Goal: Find specific page/section: Find specific page/section

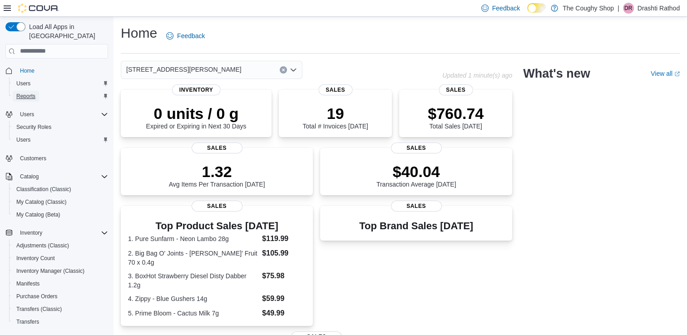
click at [29, 93] on span "Reports" at bounding box center [25, 96] width 19 height 7
